Goal: Task Accomplishment & Management: Use online tool/utility

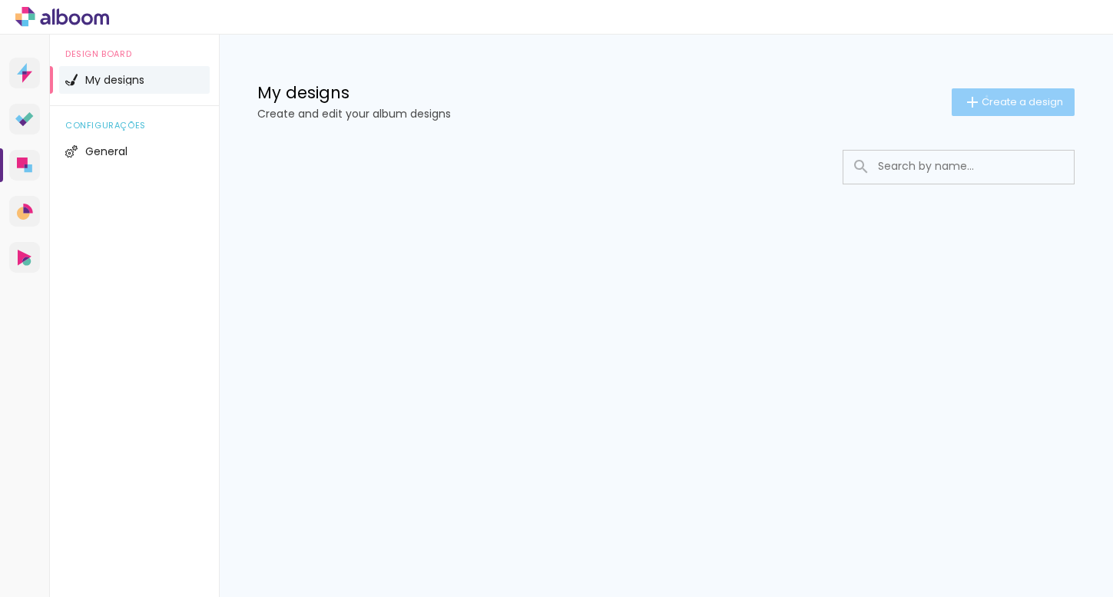
click at [985, 97] on span "Create a design" at bounding box center [1021, 102] width 81 height 10
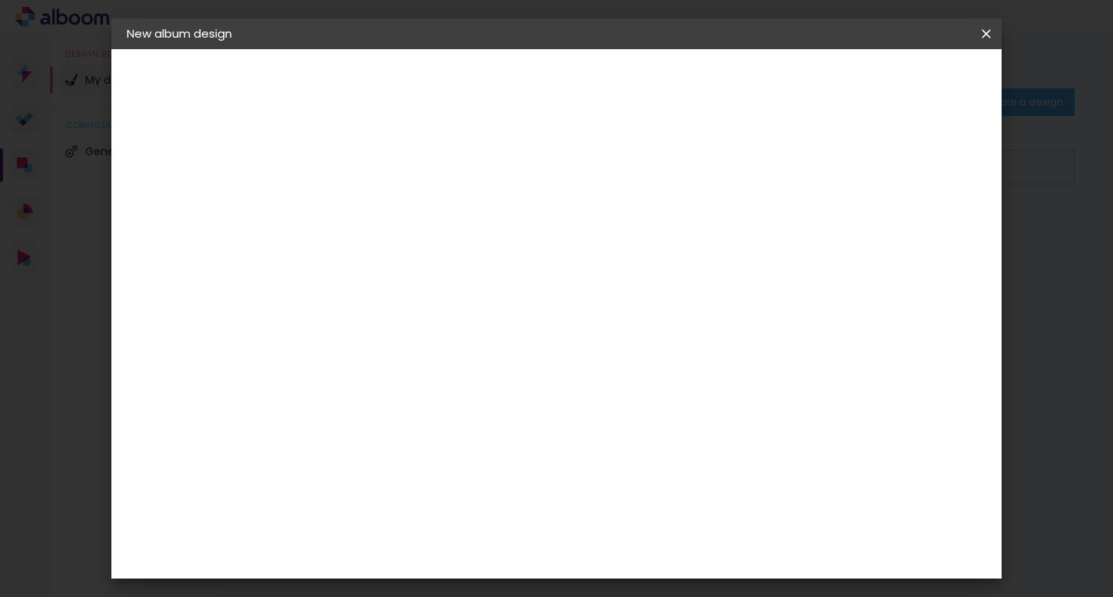
click at [378, 212] on input at bounding box center [378, 206] width 0 height 24
type input "C&F Test"
type paper-input "C&F Test"
click at [0, 0] on slot "Next" at bounding box center [0, 0] width 0 height 0
click at [423, 415] on div "Floricolor" at bounding box center [396, 421] width 57 height 12
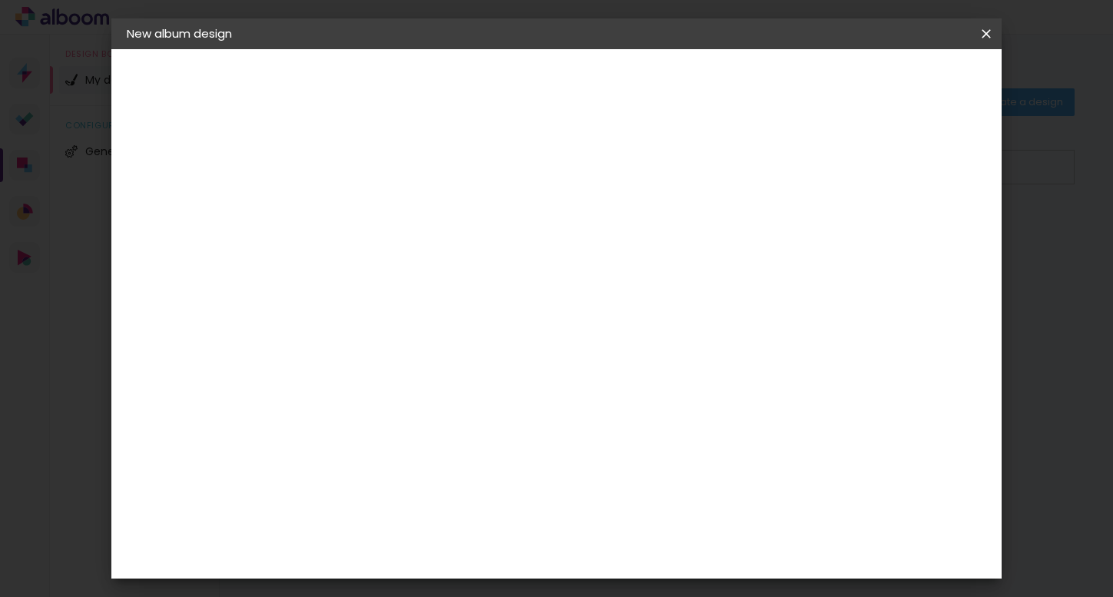
click at [594, 229] on paper-item "Free Size" at bounding box center [537, 234] width 111 height 34
click at [425, 415] on div "Floricolor" at bounding box center [396, 421] width 57 height 12
click at [0, 0] on slot "Next" at bounding box center [0, 0] width 0 height 0
click at [420, 256] on input "text" at bounding box center [399, 268] width 42 height 24
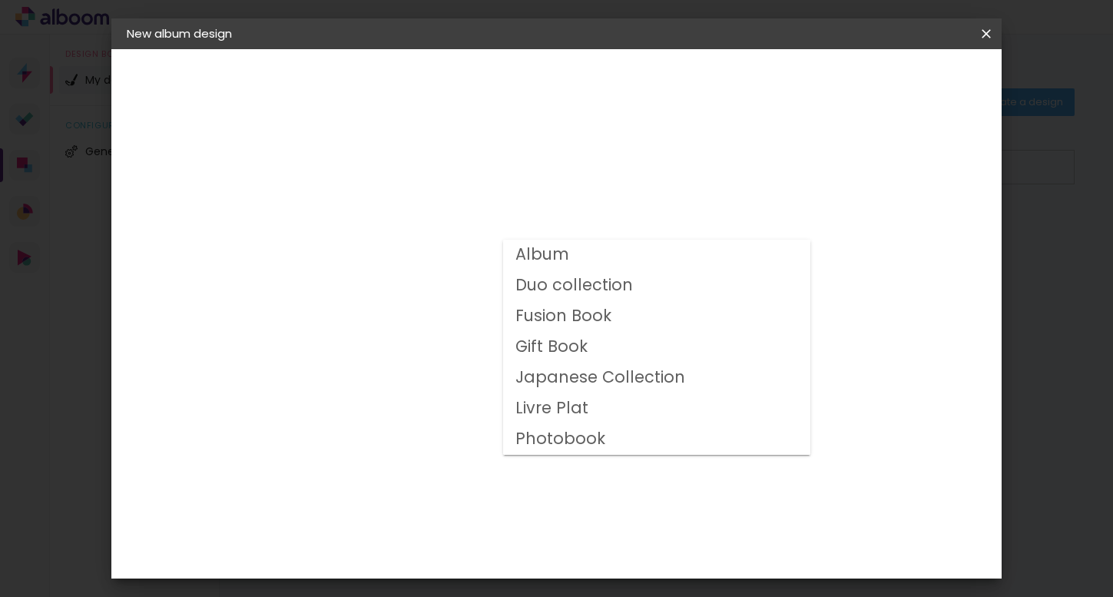
click at [0, 0] on slot "Fusion Book" at bounding box center [0, 0] width 0 height 0
type input "Fusion Book"
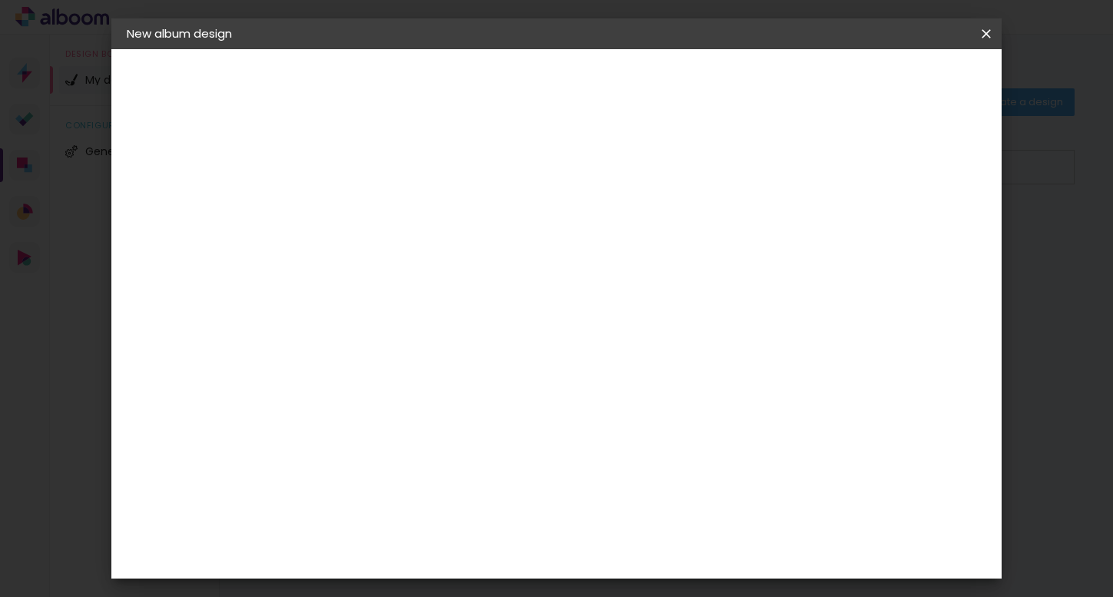
scroll to position [51, 0]
click at [479, 440] on span "30 × 40" at bounding box center [444, 455] width 69 height 31
click at [0, 0] on slot "Next" at bounding box center [0, 0] width 0 height 0
click at [830, 170] on div at bounding box center [823, 166] width 14 height 14
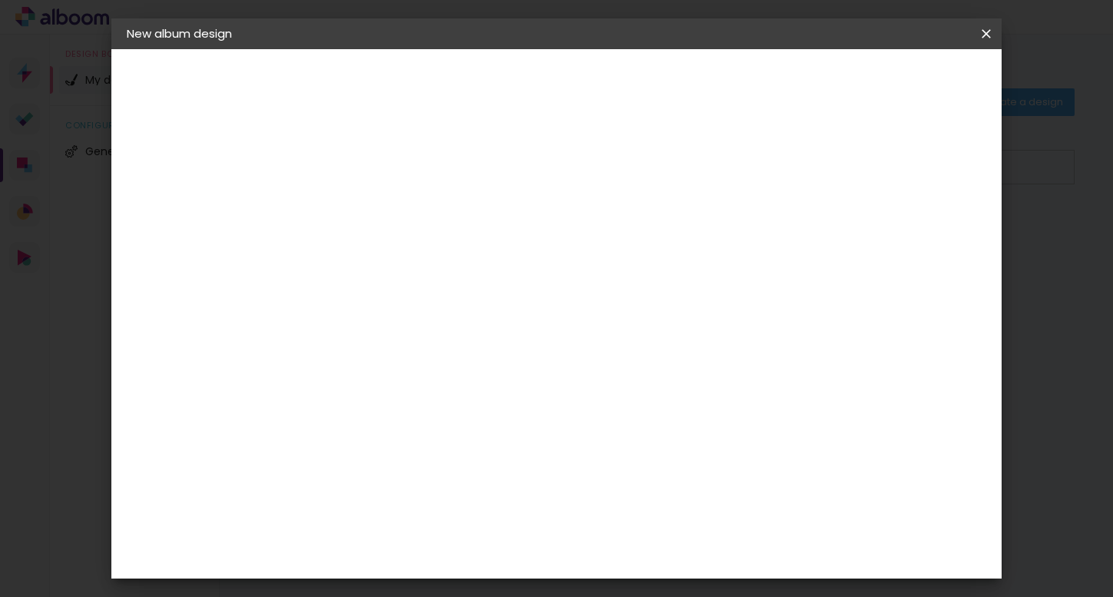
type paper-checkbox "on"
click at [830, 170] on div at bounding box center [823, 166] width 14 height 14
click at [891, 86] on span "Start design" at bounding box center [858, 81] width 65 height 11
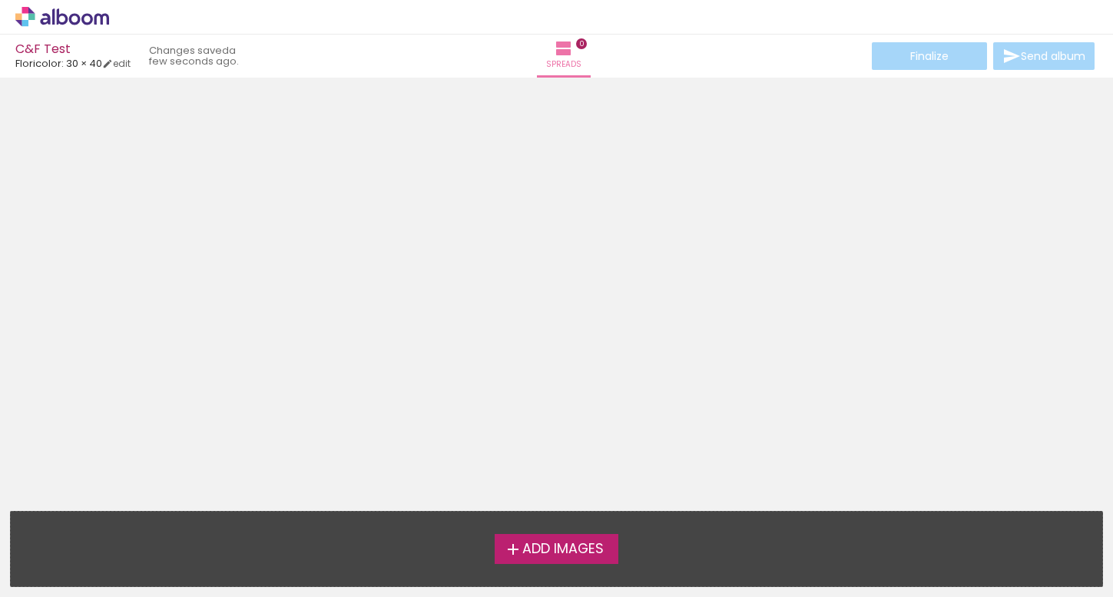
click at [562, 547] on span "Add Images" at bounding box center [562, 549] width 81 height 14
click at [0, 0] on input "file" at bounding box center [0, 0] width 0 height 0
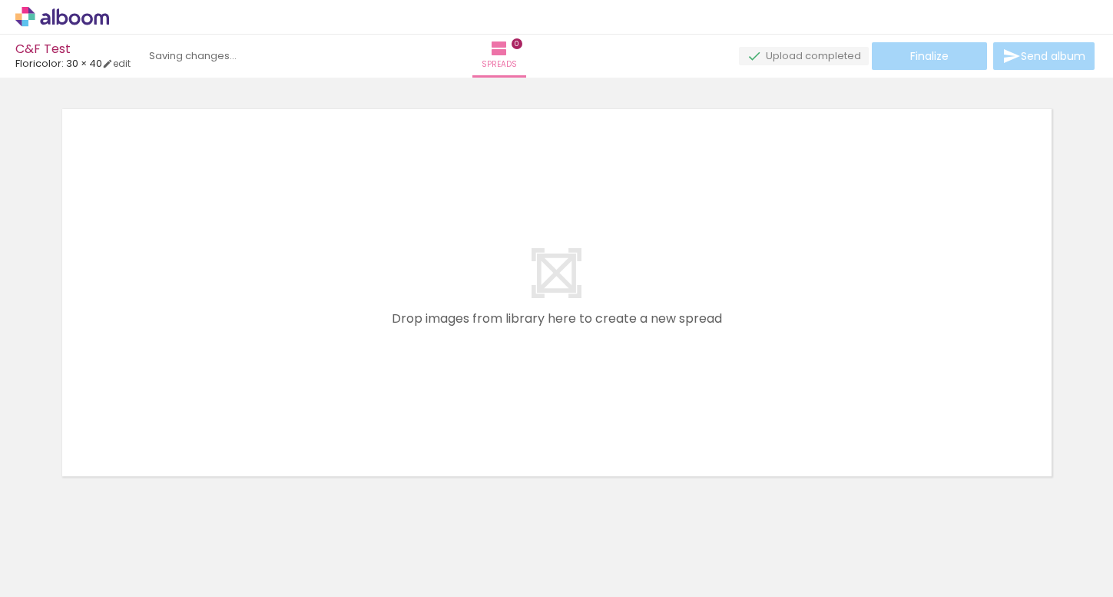
scroll to position [19, 0]
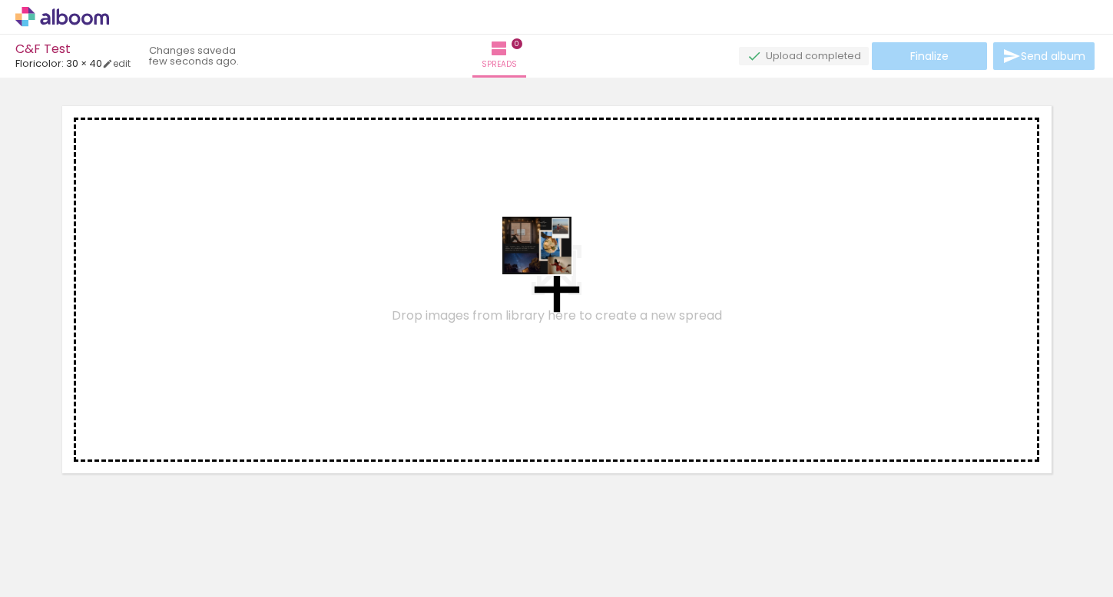
drag, startPoint x: 176, startPoint y: 528, endPoint x: 550, endPoint y: 256, distance: 462.8
click at [550, 256] on quentale-workspace at bounding box center [556, 298] width 1113 height 597
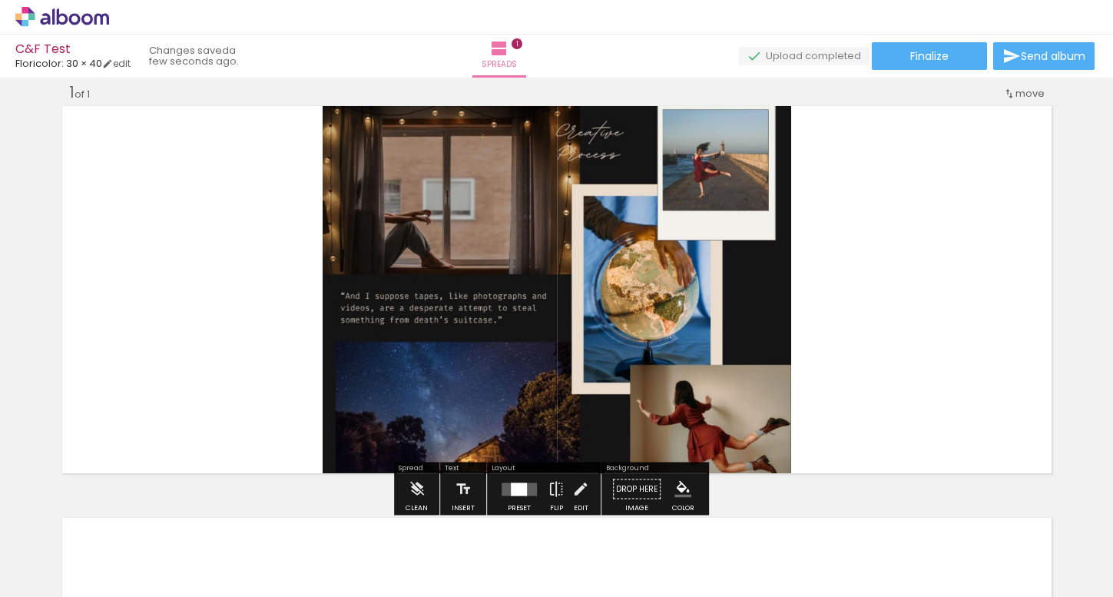
click at [640, 291] on quentale-photo at bounding box center [557, 289] width 468 height 373
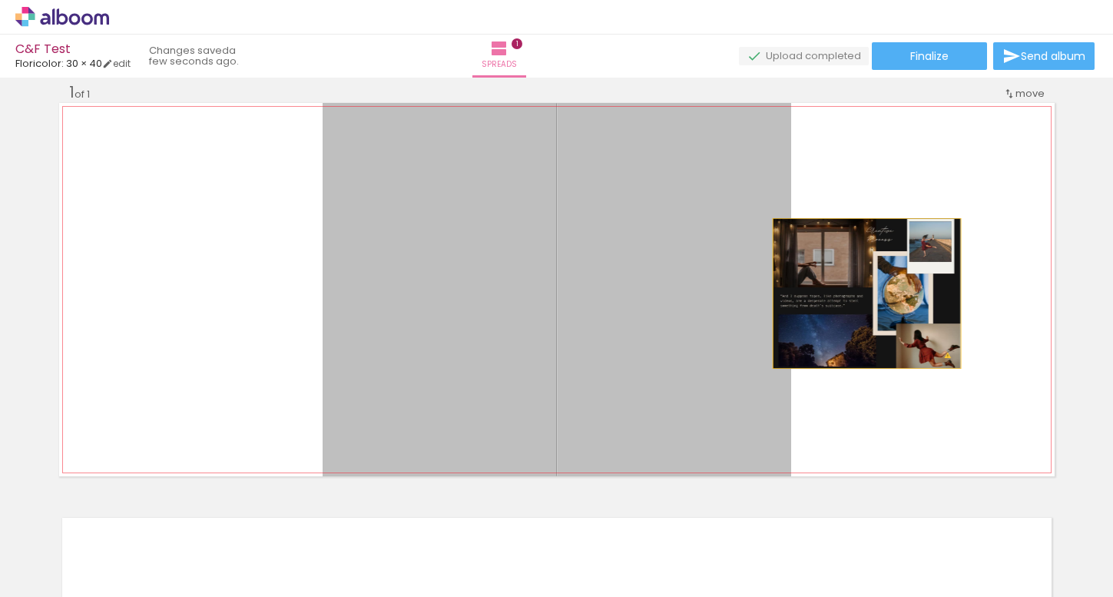
drag, startPoint x: 622, startPoint y: 294, endPoint x: 872, endPoint y: 292, distance: 250.4
click at [873, 292] on quentale-layouter at bounding box center [556, 289] width 995 height 373
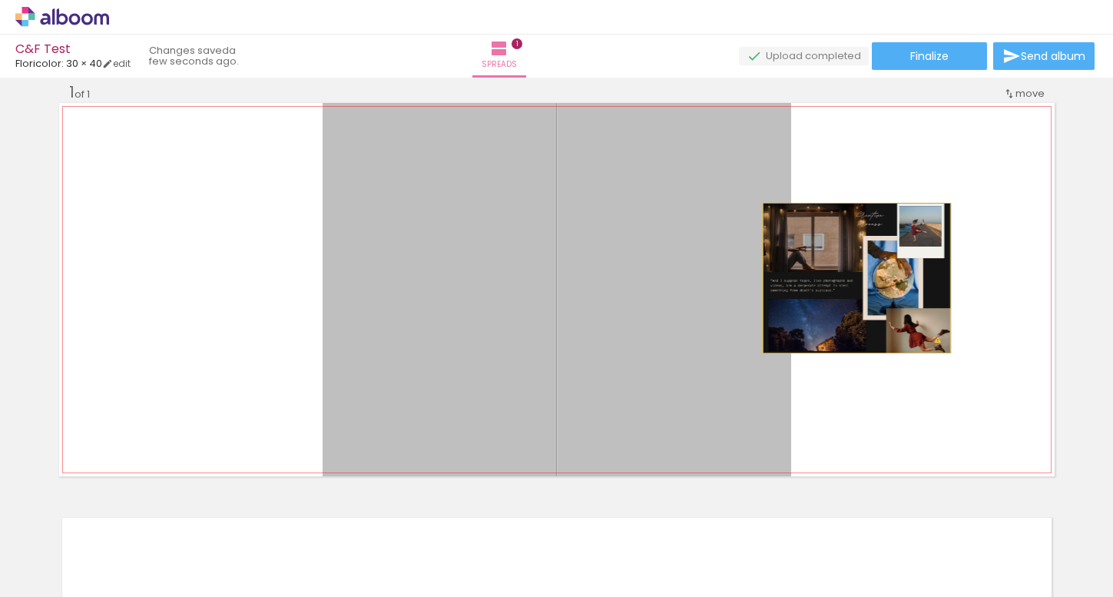
drag, startPoint x: 672, startPoint y: 279, endPoint x: 850, endPoint y: 277, distance: 178.2
click at [850, 277] on quentale-layouter at bounding box center [556, 289] width 995 height 373
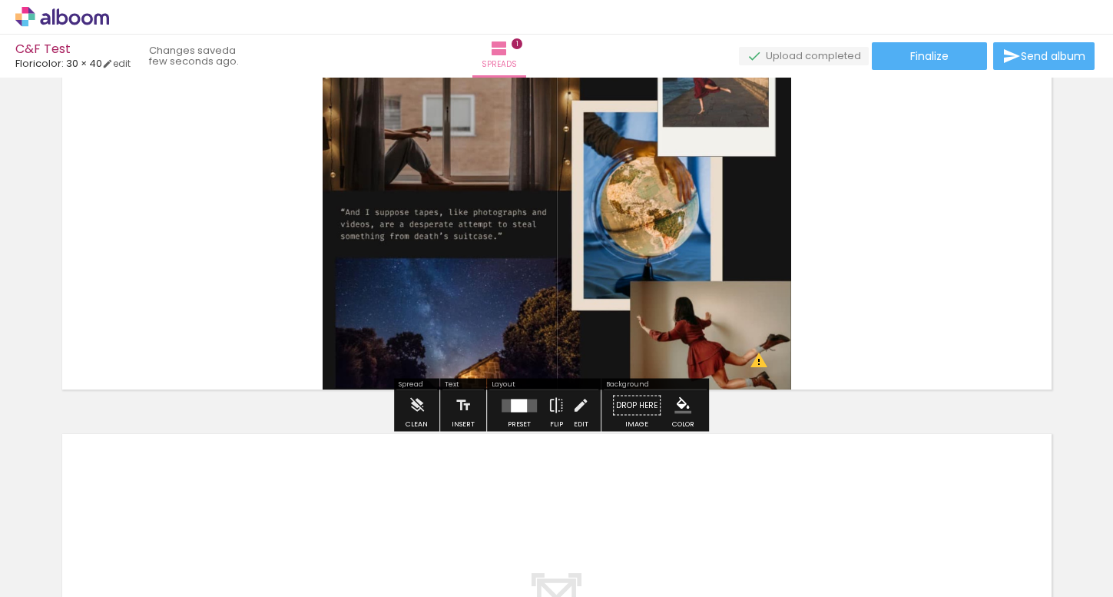
scroll to position [80, 0]
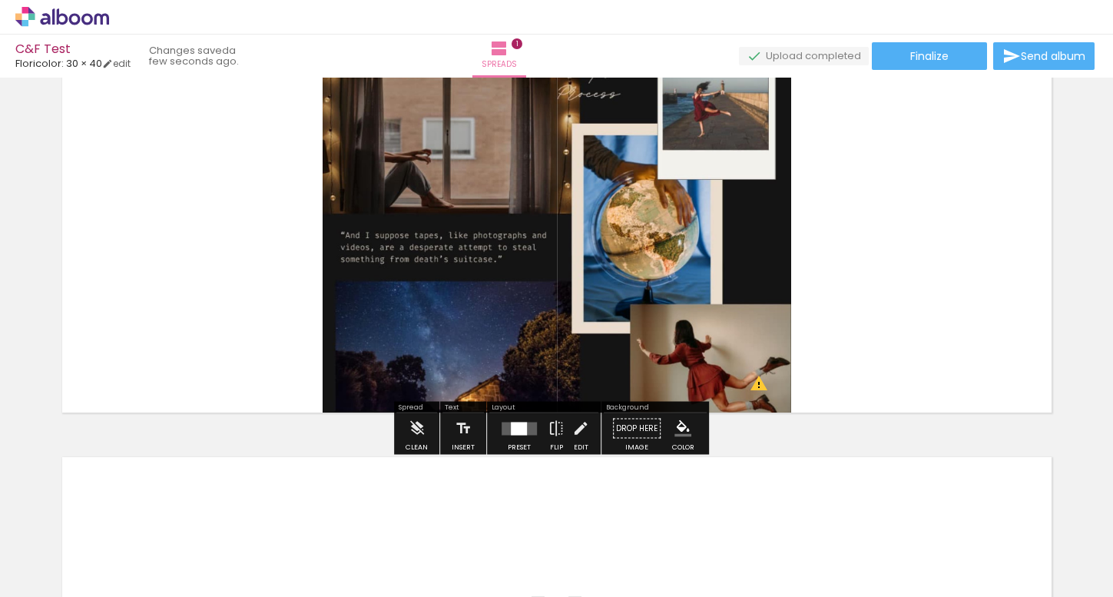
click at [511, 432] on div at bounding box center [519, 428] width 16 height 13
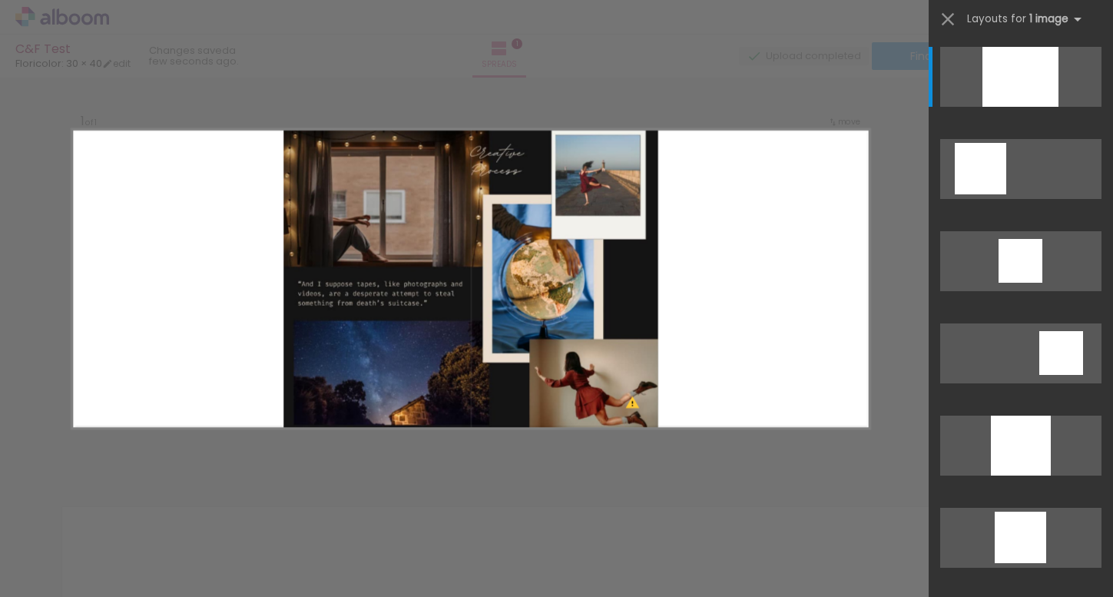
scroll to position [19, 0]
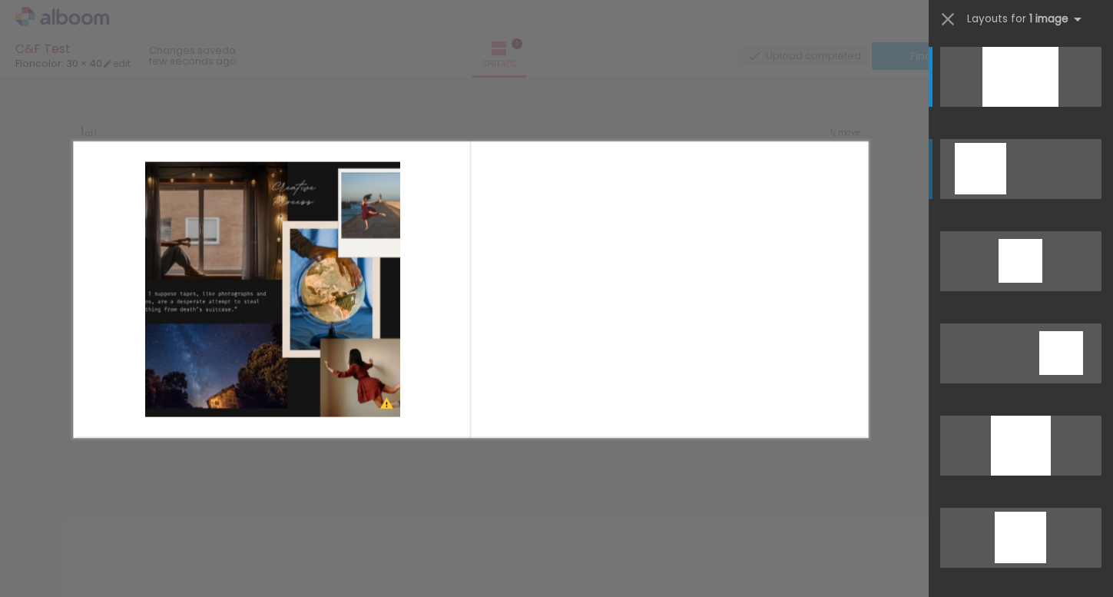
click at [985, 170] on div at bounding box center [980, 168] width 51 height 51
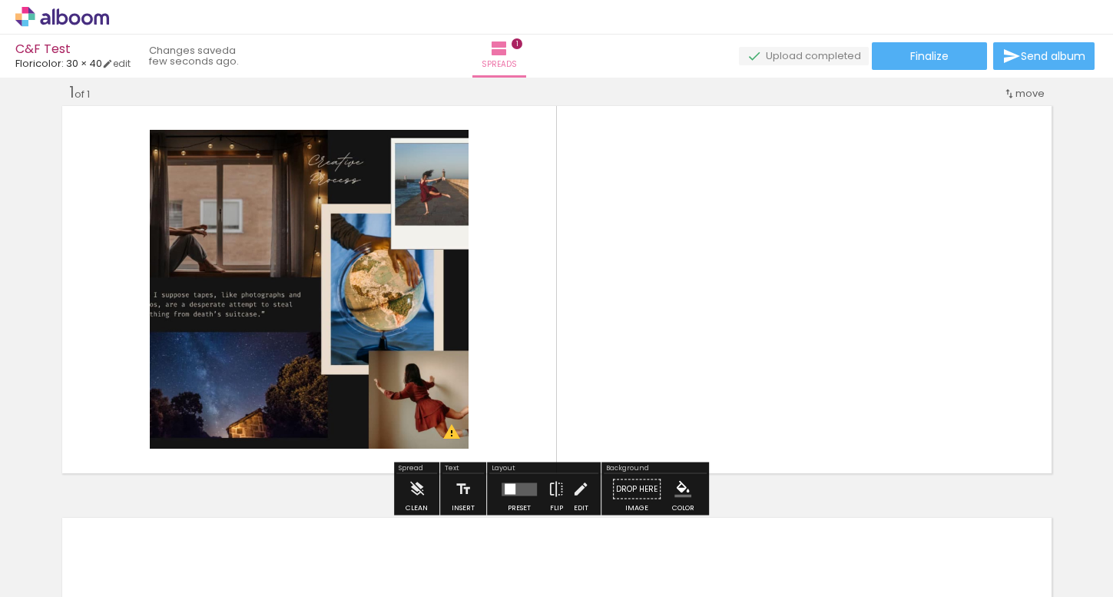
click at [728, 266] on quentale-layouter at bounding box center [556, 289] width 995 height 373
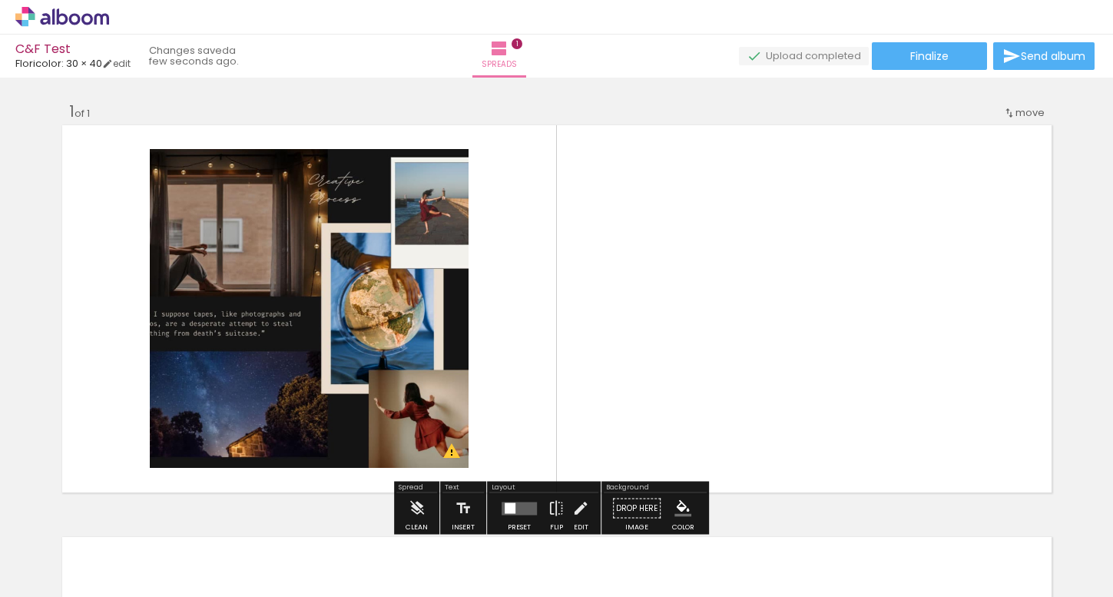
scroll to position [0, 0]
click at [59, 18] on icon at bounding box center [63, 16] width 12 height 16
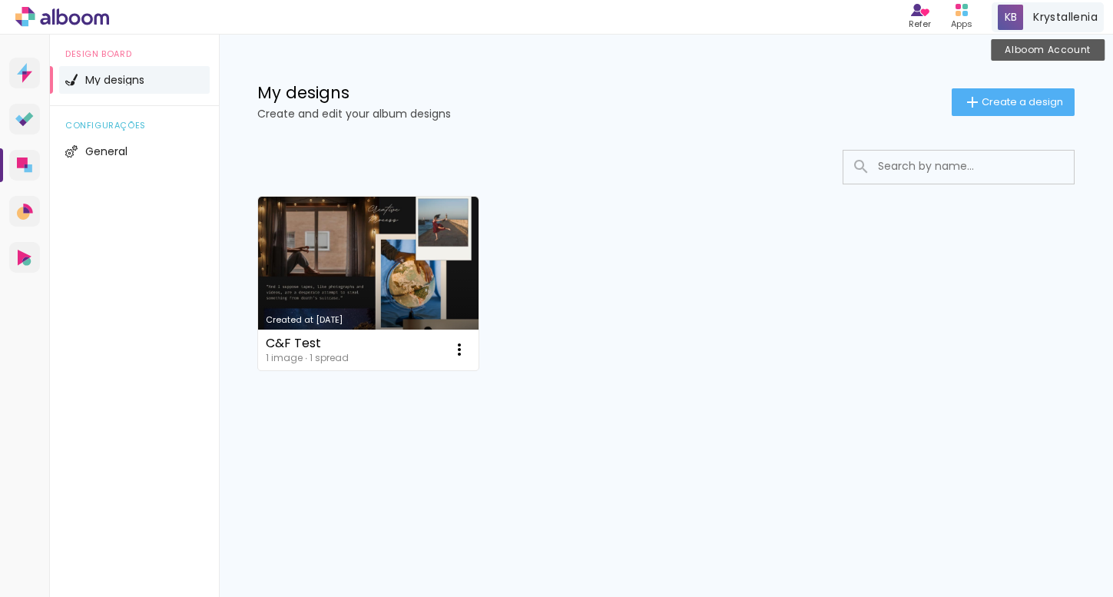
click at [1005, 11] on span at bounding box center [1010, 17] width 25 height 25
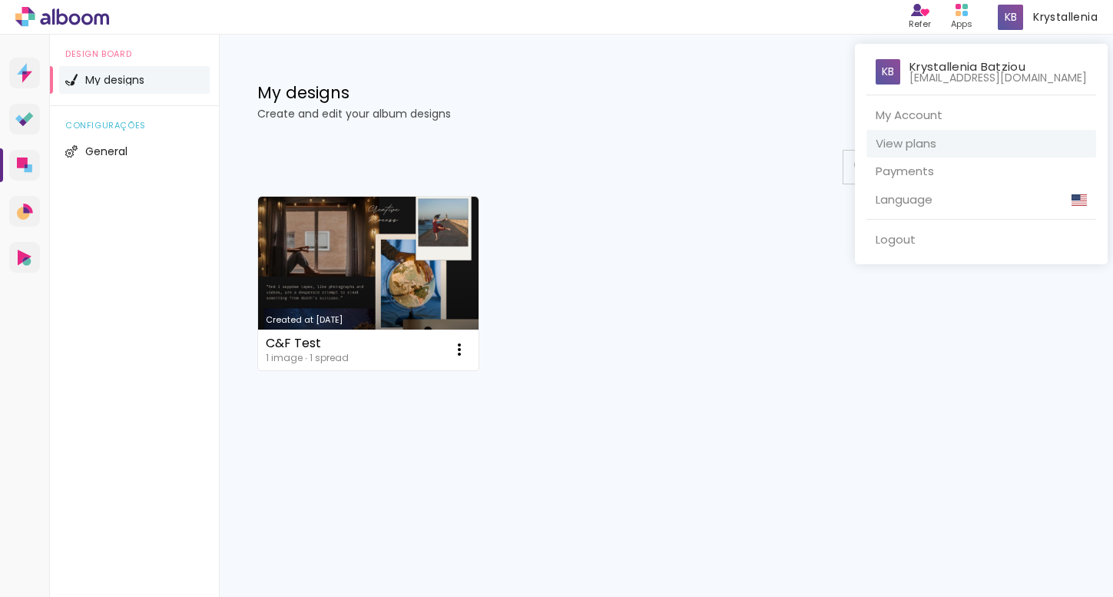
click at [976, 141] on link "View plans" at bounding box center [981, 144] width 230 height 28
